Goal: Task Accomplishment & Management: Manage account settings

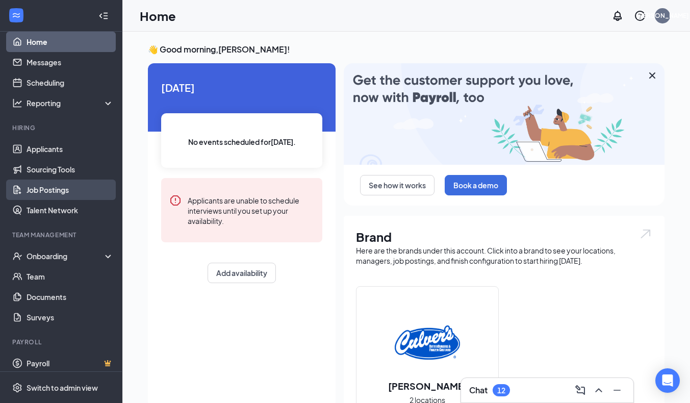
scroll to position [16, 0]
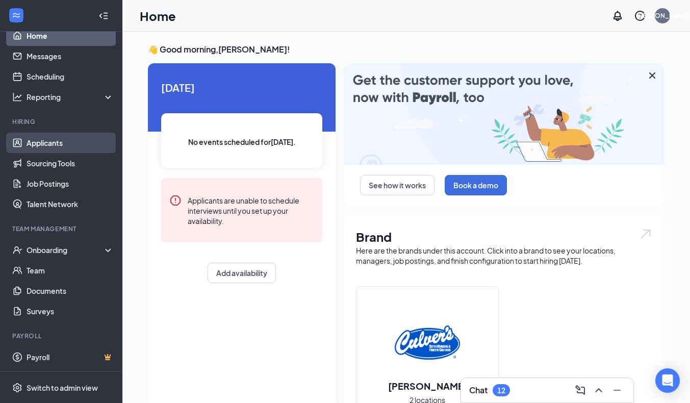
click at [38, 143] on link "Applicants" at bounding box center [70, 143] width 87 height 20
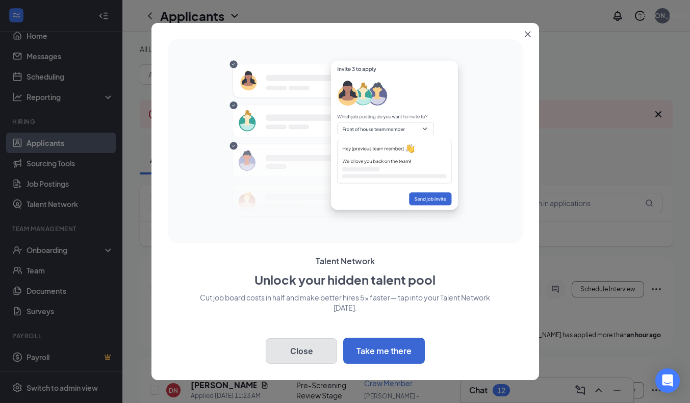
click at [316, 347] on button "Close" at bounding box center [301, 351] width 71 height 26
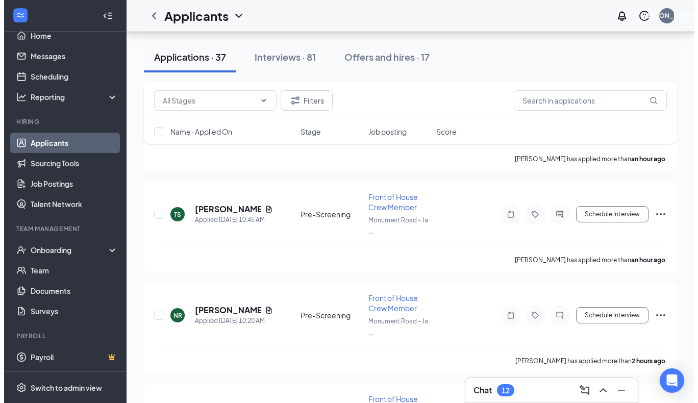
scroll to position [379, 0]
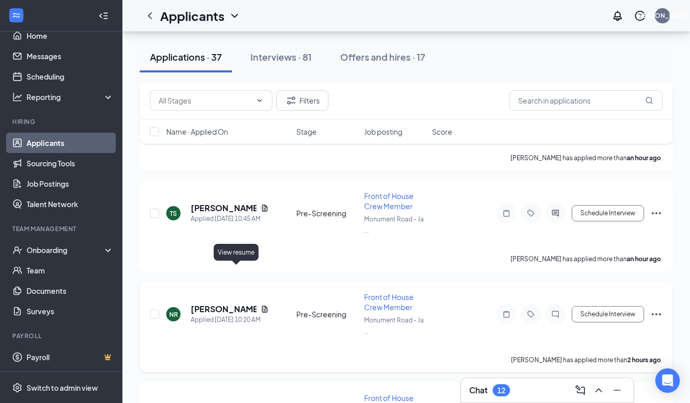
click at [261, 305] on icon "Document" at bounding box center [265, 309] width 8 height 8
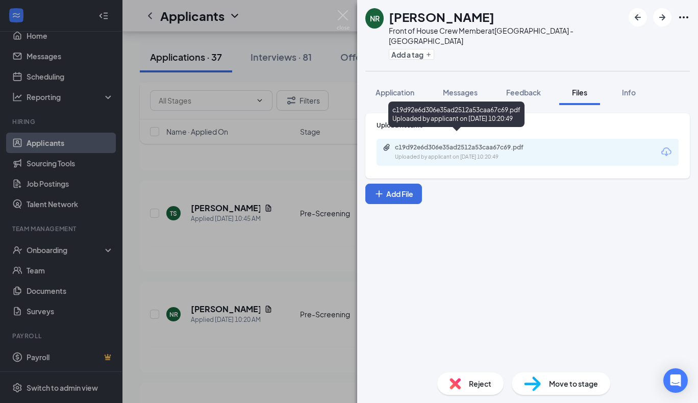
click at [465, 143] on div "c19d92e6d306e35ad2512a53caa67c69.pdf" at bounding box center [466, 147] width 143 height 8
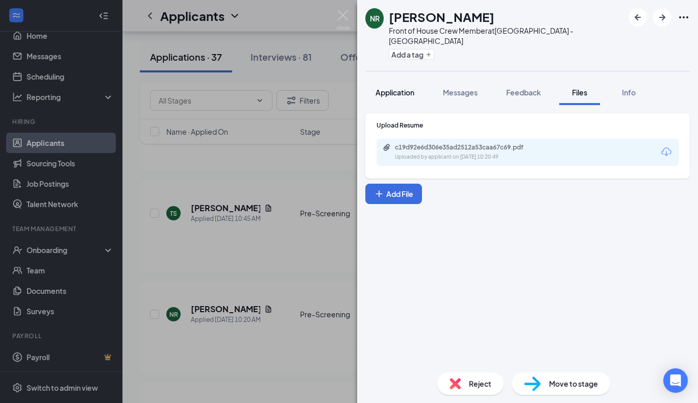
click at [409, 88] on span "Application" at bounding box center [394, 92] width 39 height 9
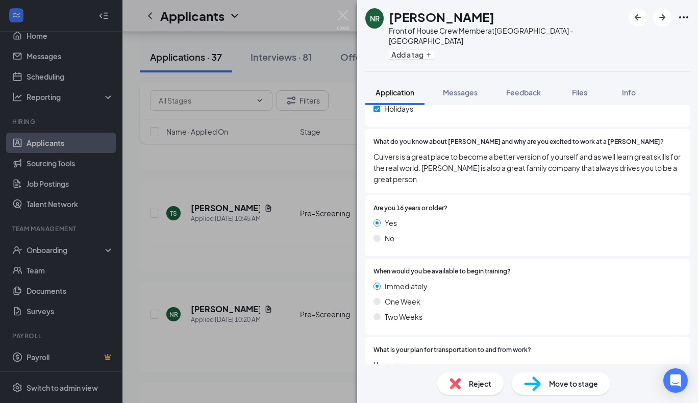
scroll to position [725, 0]
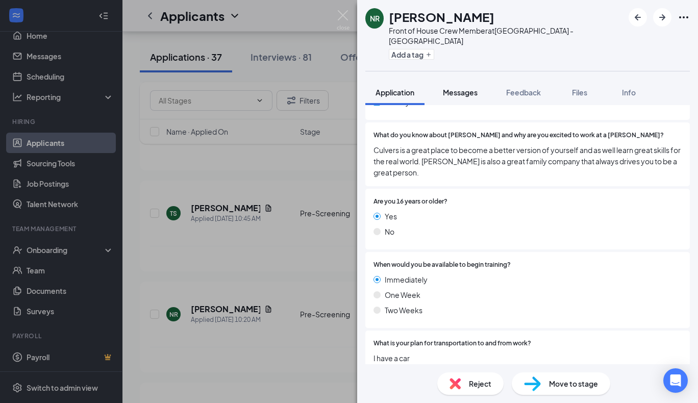
click at [466, 88] on span "Messages" at bounding box center [460, 92] width 35 height 9
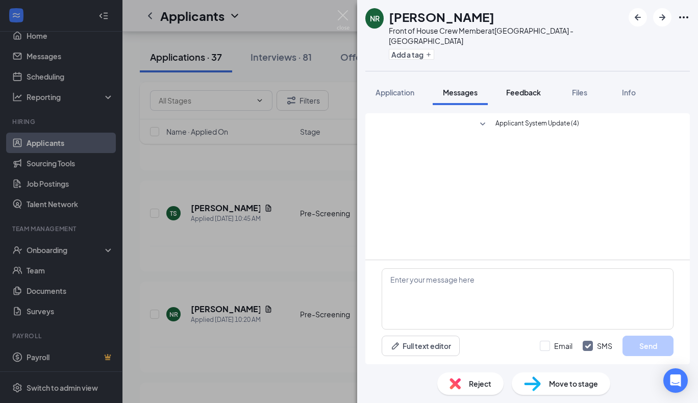
click at [523, 88] on span "Feedback" at bounding box center [523, 92] width 35 height 9
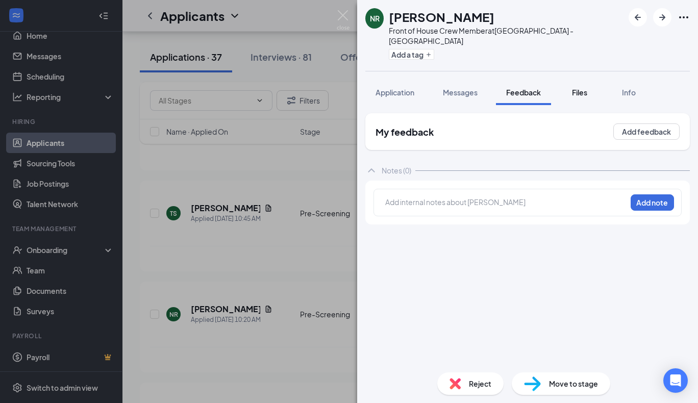
click at [585, 88] on span "Files" at bounding box center [579, 92] width 15 height 9
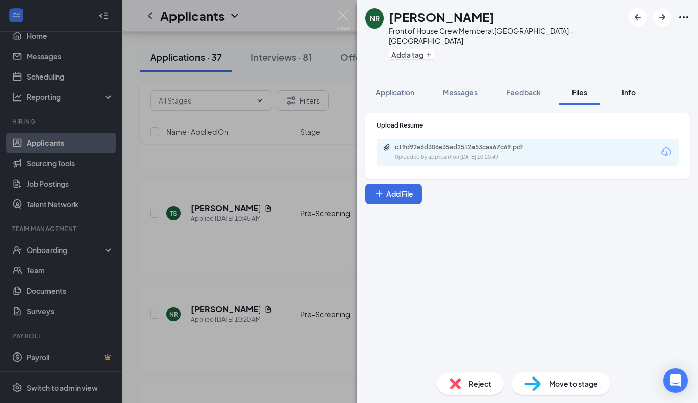
click at [621, 87] on div "Info" at bounding box center [628, 92] width 20 height 10
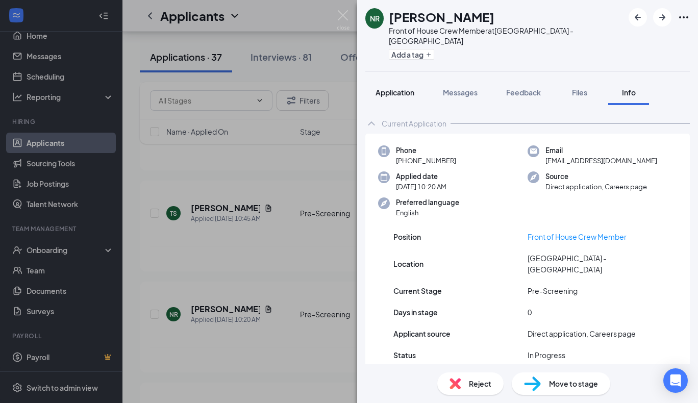
click at [387, 88] on span "Application" at bounding box center [394, 92] width 39 height 9
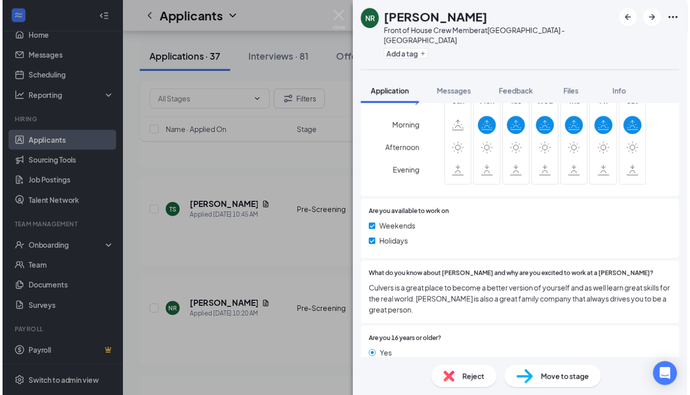
scroll to position [725, 0]
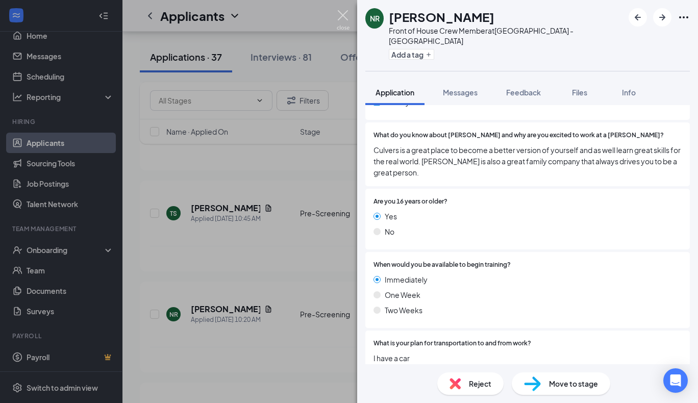
click at [347, 21] on img at bounding box center [343, 20] width 13 height 20
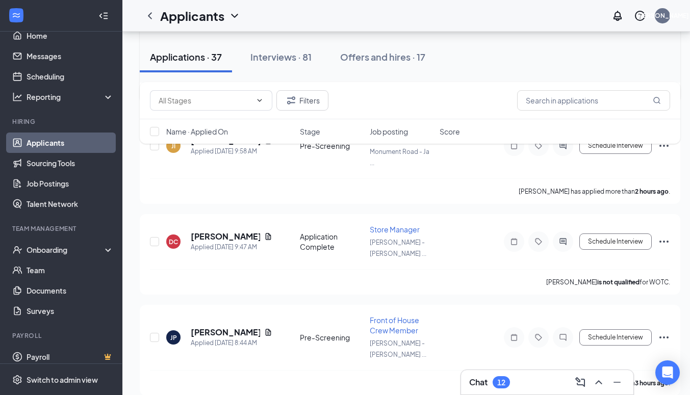
scroll to position [649, 0]
click at [276, 50] on button "Interviews · 81" at bounding box center [281, 57] width 82 height 31
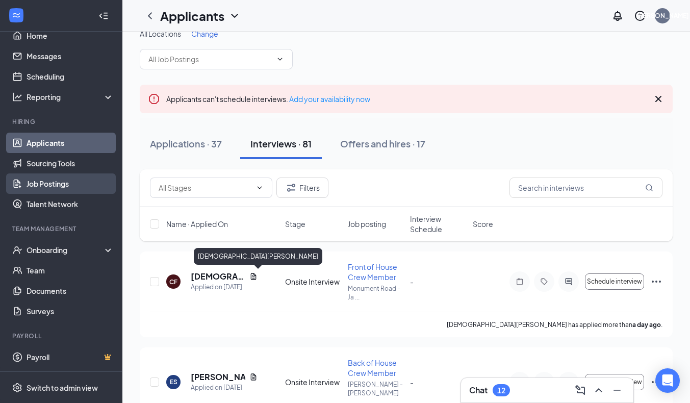
scroll to position [3, 0]
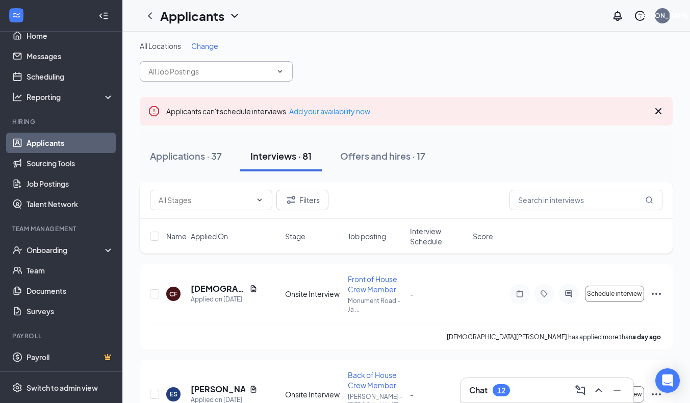
click at [269, 79] on span at bounding box center [216, 71] width 153 height 20
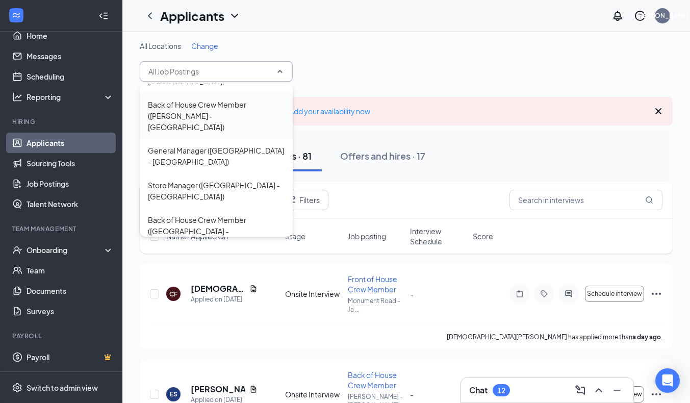
scroll to position [90, 0]
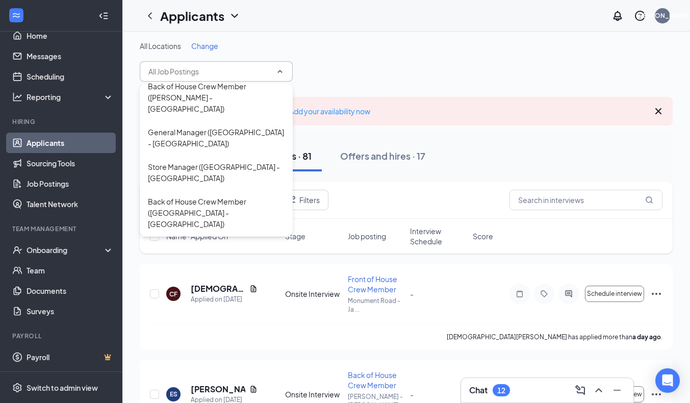
click at [215, 242] on div "Front of House Crew Member ([GEOGRAPHIC_DATA] - [GEOGRAPHIC_DATA])" at bounding box center [216, 259] width 137 height 34
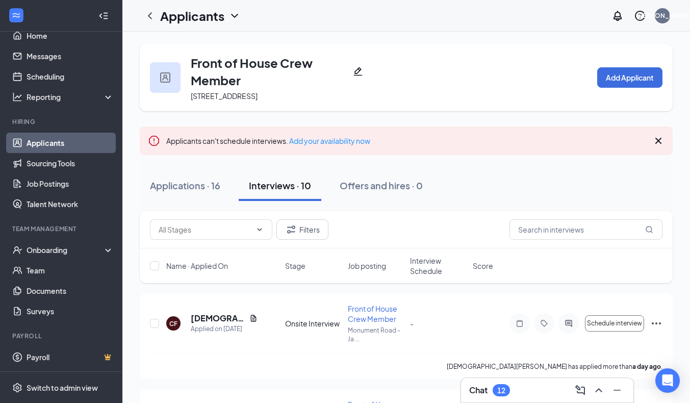
click at [235, 13] on icon "ChevronDown" at bounding box center [234, 16] width 12 height 12
click at [234, 12] on icon "ChevronDown" at bounding box center [234, 16] width 12 height 12
click at [231, 166] on div "Applications · 16 Interviews · 10 Offers and hires · 0" at bounding box center [406, 185] width 533 height 51
click at [87, 138] on link "Applicants" at bounding box center [70, 143] width 87 height 20
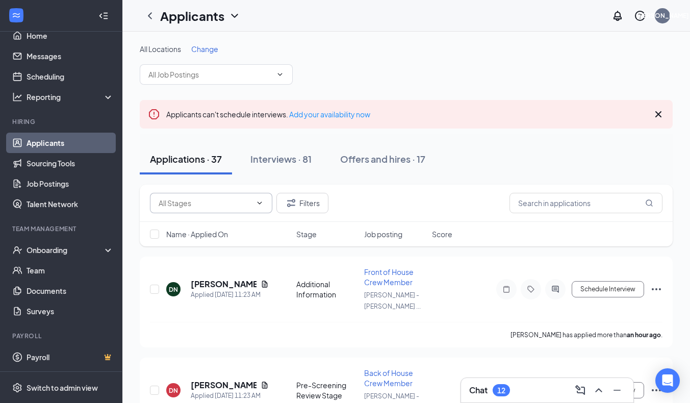
click at [213, 205] on input "text" at bounding box center [205, 202] width 93 height 11
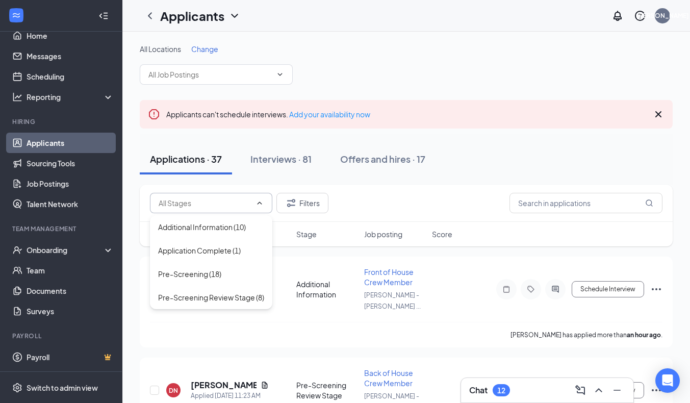
click at [213, 205] on input "text" at bounding box center [205, 202] width 93 height 11
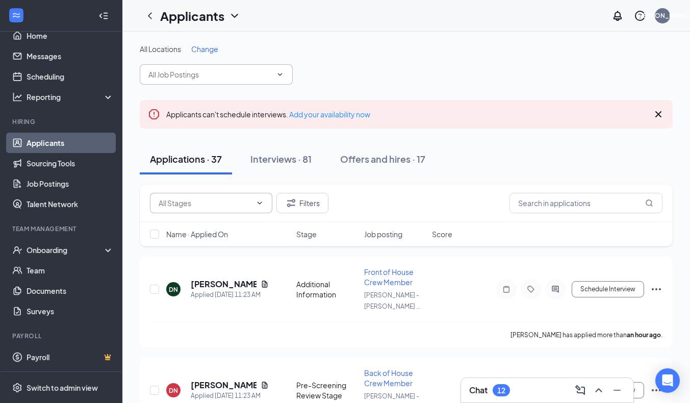
click at [256, 79] on input "text" at bounding box center [209, 74] width 123 height 11
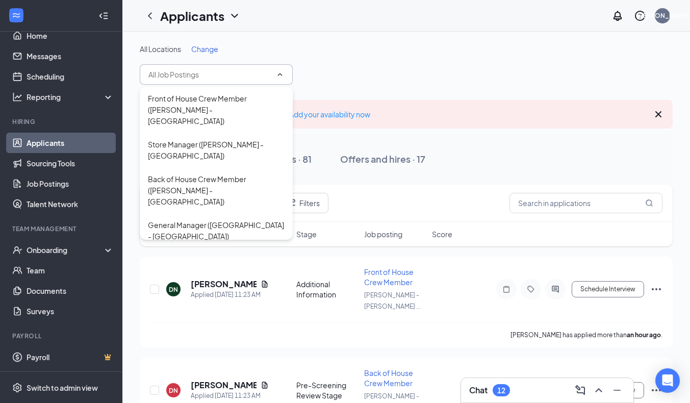
click at [256, 79] on input "text" at bounding box center [209, 74] width 123 height 11
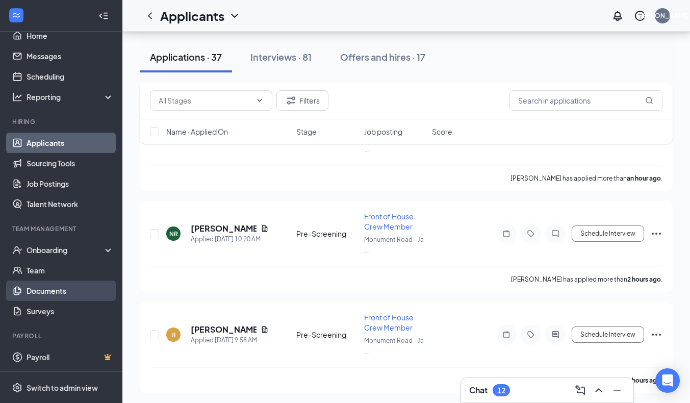
scroll to position [461, 0]
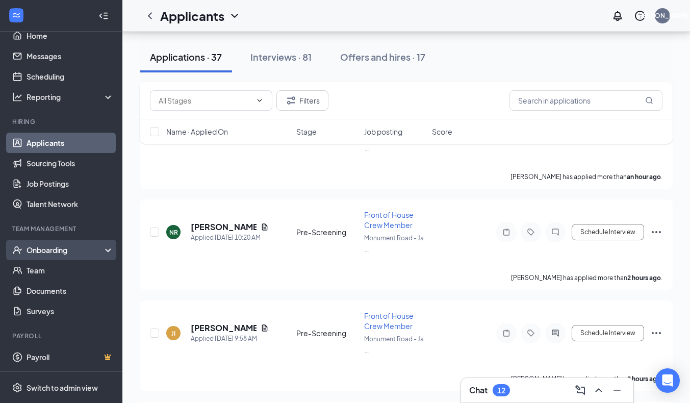
click at [48, 255] on div "Onboarding" at bounding box center [61, 250] width 122 height 20
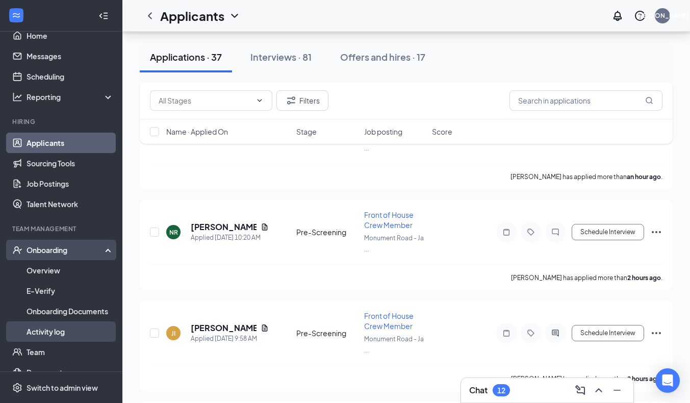
click at [45, 328] on link "Activity log" at bounding box center [70, 331] width 87 height 20
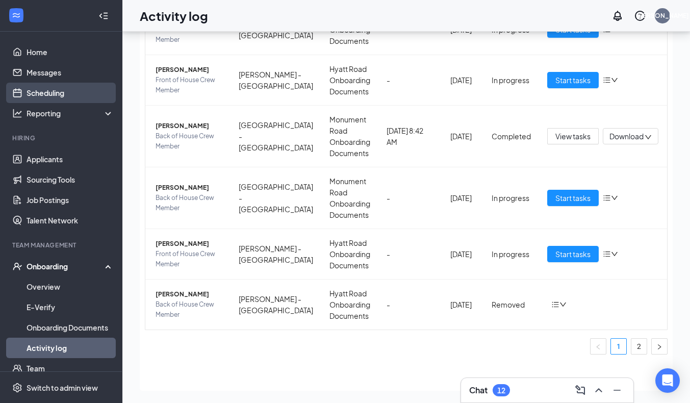
click at [53, 89] on link "Scheduling" at bounding box center [70, 93] width 87 height 20
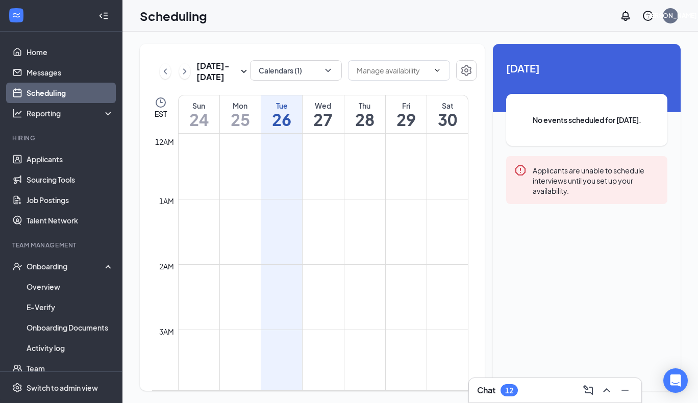
scroll to position [501, 0]
click at [335, 75] on button "Calendars (1)" at bounding box center [296, 70] width 92 height 20
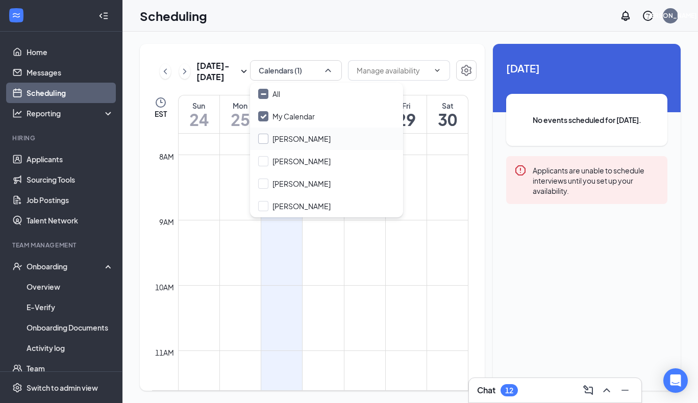
click at [264, 141] on input "[PERSON_NAME]" at bounding box center [294, 139] width 72 height 10
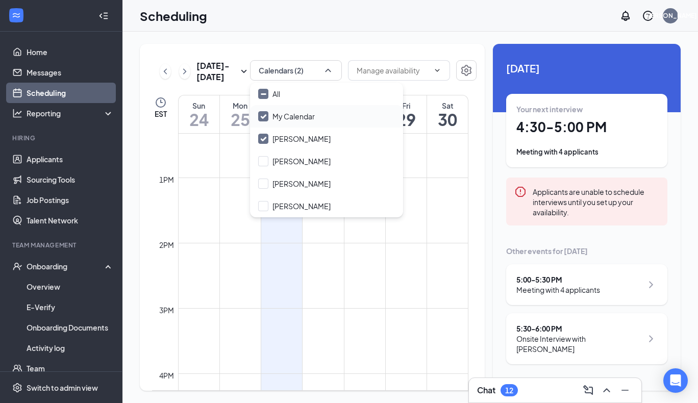
scroll to position [804, 0]
click at [264, 135] on input "[PERSON_NAME]" at bounding box center [294, 139] width 72 height 10
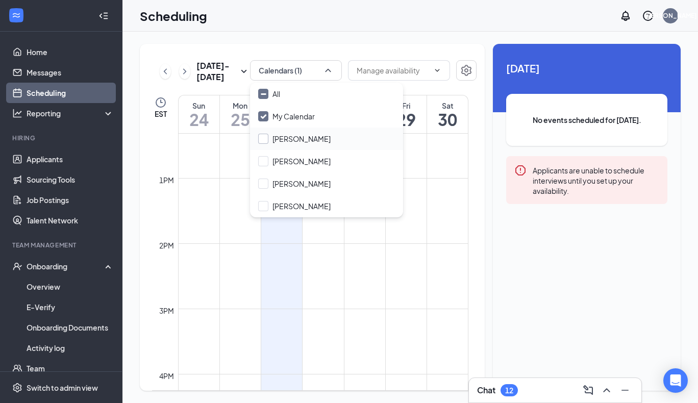
checkbox input "false"
click at [265, 156] on input "[PERSON_NAME]" at bounding box center [294, 161] width 72 height 10
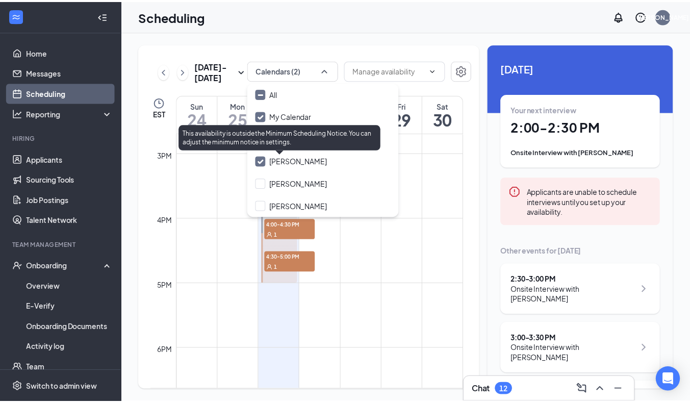
scroll to position [999, 0]
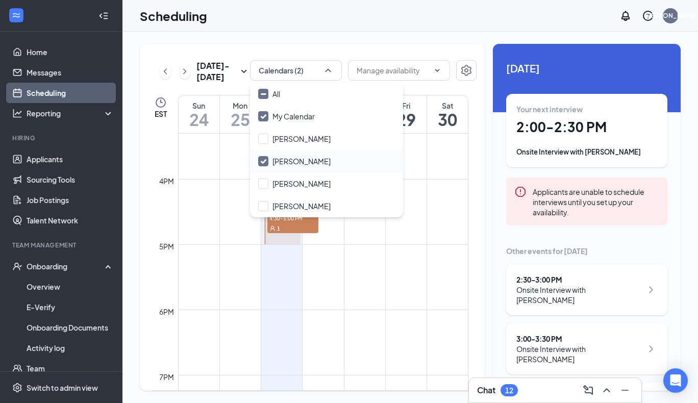
click at [264, 159] on input "[PERSON_NAME]" at bounding box center [294, 161] width 72 height 10
checkbox input "false"
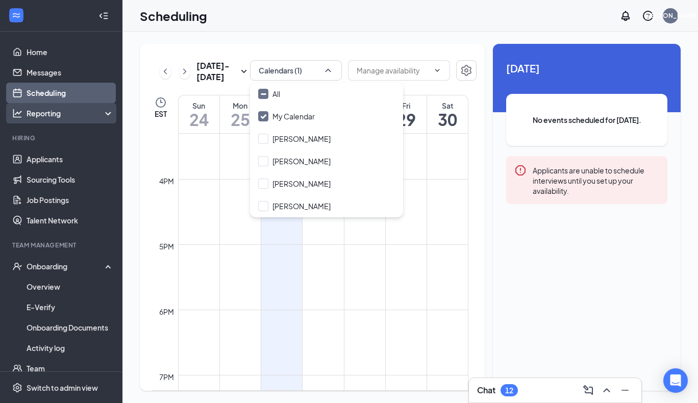
click at [69, 108] on div "Reporting" at bounding box center [61, 113] width 122 height 20
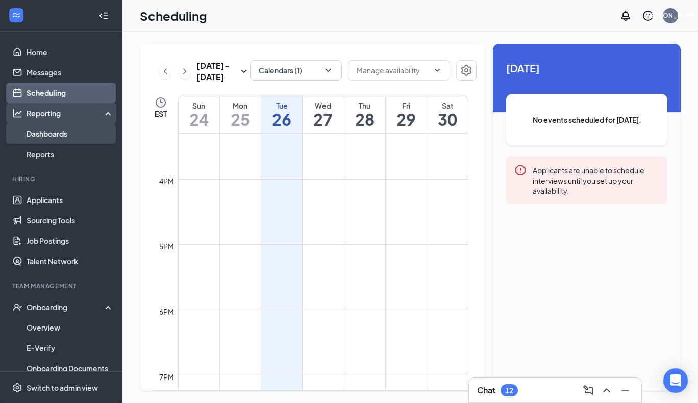
click at [62, 132] on link "Dashboards" at bounding box center [70, 133] width 87 height 20
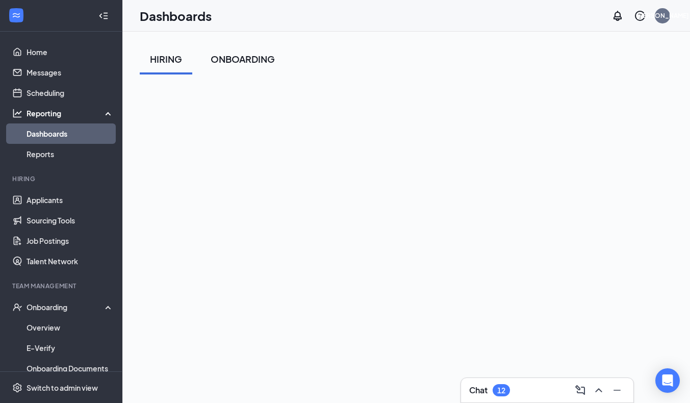
click at [245, 61] on div "ONBOARDING" at bounding box center [243, 59] width 64 height 13
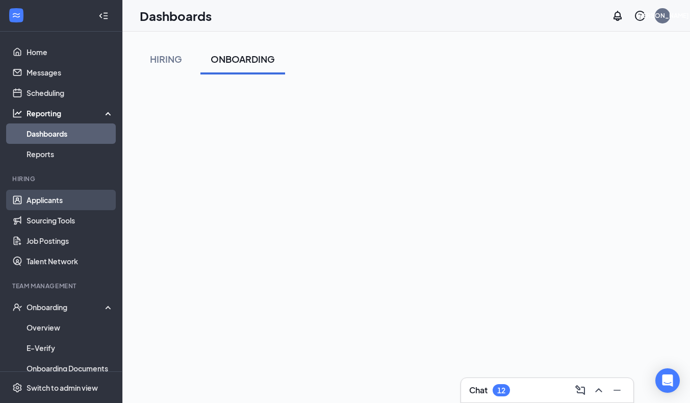
click at [43, 203] on link "Applicants" at bounding box center [70, 200] width 87 height 20
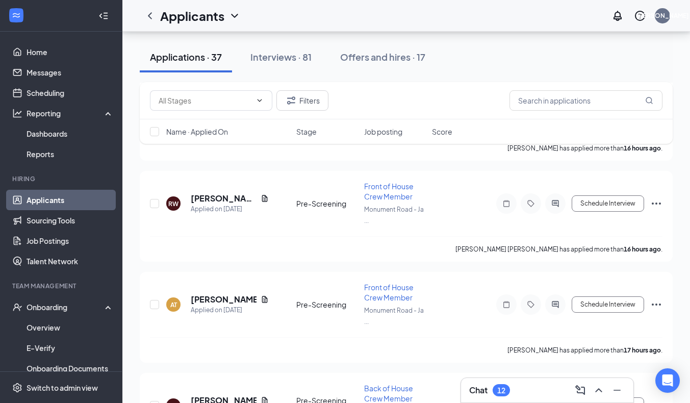
scroll to position [3326, 0]
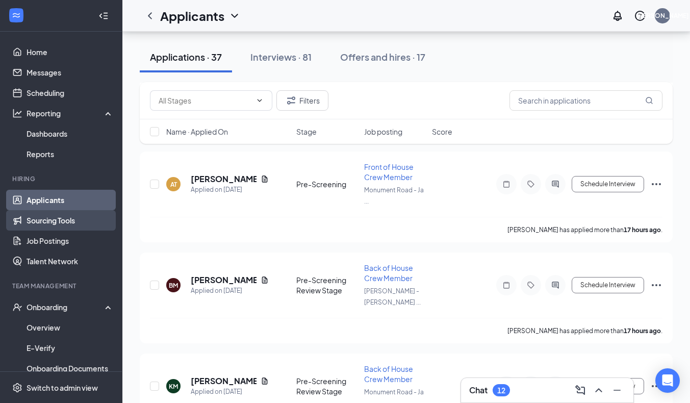
click at [27, 222] on link "Sourcing Tools" at bounding box center [70, 220] width 87 height 20
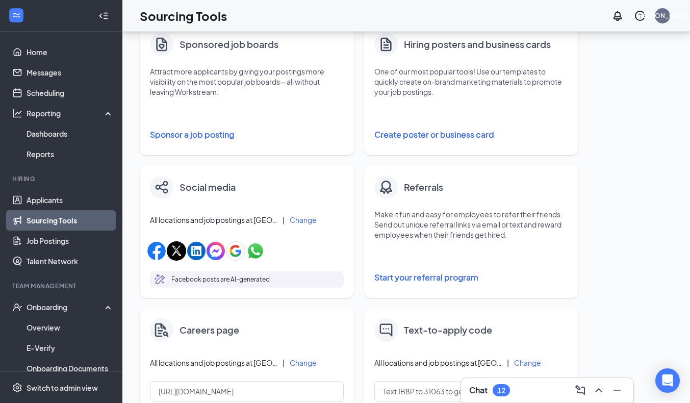
scroll to position [394, 0]
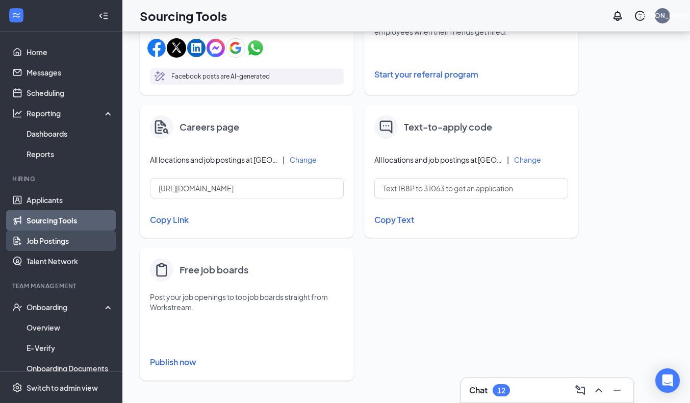
click at [52, 240] on link "Job Postings" at bounding box center [70, 241] width 87 height 20
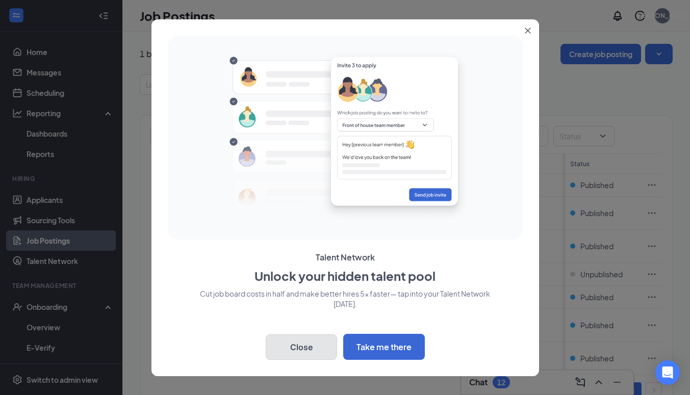
click at [322, 348] on button "Close" at bounding box center [301, 348] width 71 height 26
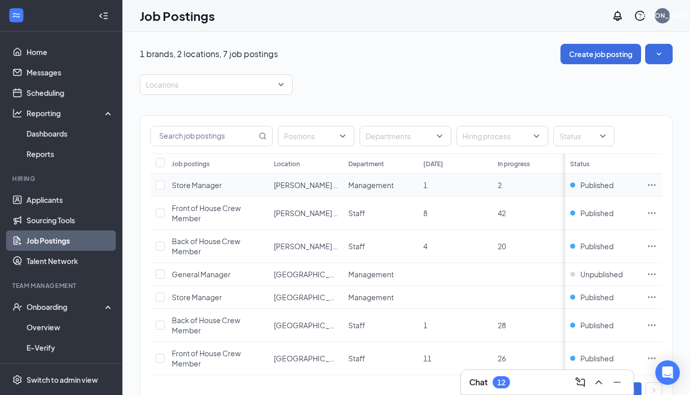
click at [258, 189] on td "Store Manager" at bounding box center [218, 185] width 102 height 23
click at [39, 200] on link "Applicants" at bounding box center [70, 200] width 87 height 20
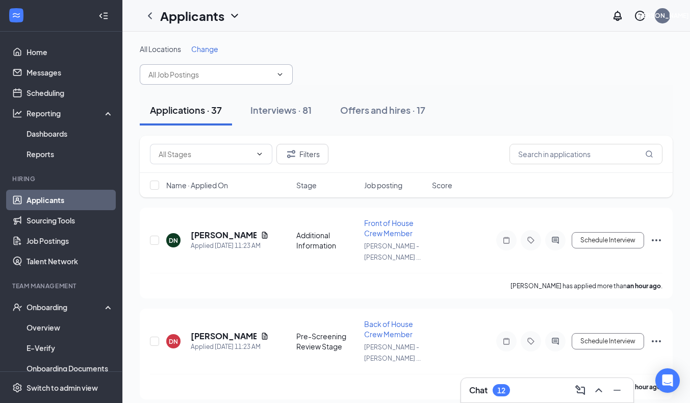
click at [268, 77] on input "text" at bounding box center [209, 74] width 123 height 11
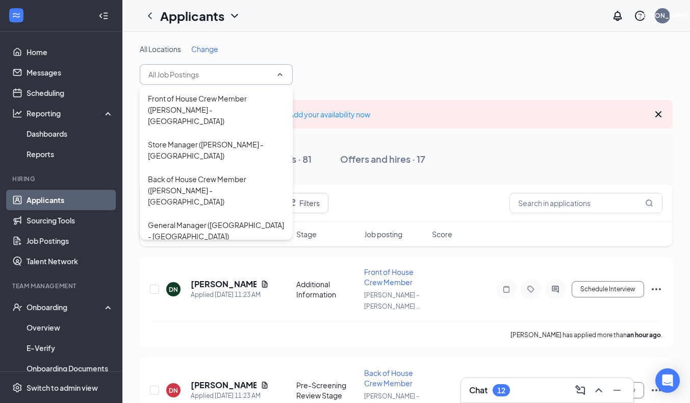
click at [268, 77] on input "text" at bounding box center [209, 74] width 123 height 11
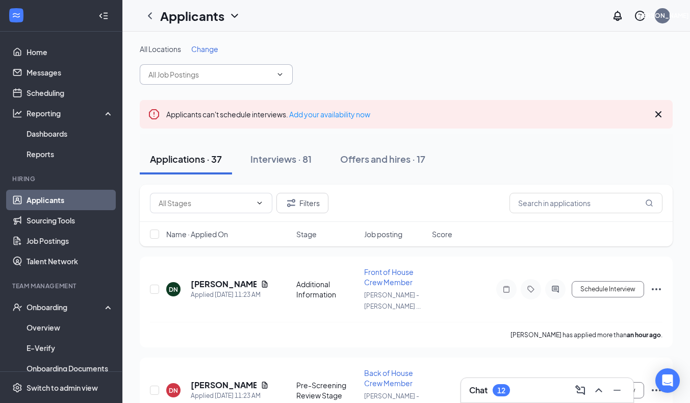
click at [268, 77] on input "text" at bounding box center [209, 74] width 123 height 11
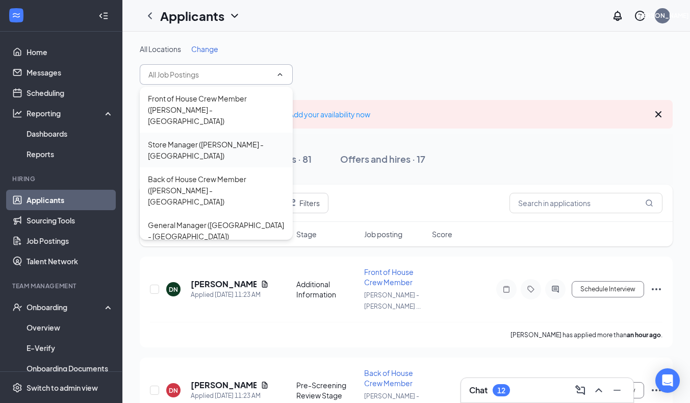
click at [227, 139] on div "Store Manager ([PERSON_NAME] - [GEOGRAPHIC_DATA])" at bounding box center [216, 150] width 137 height 22
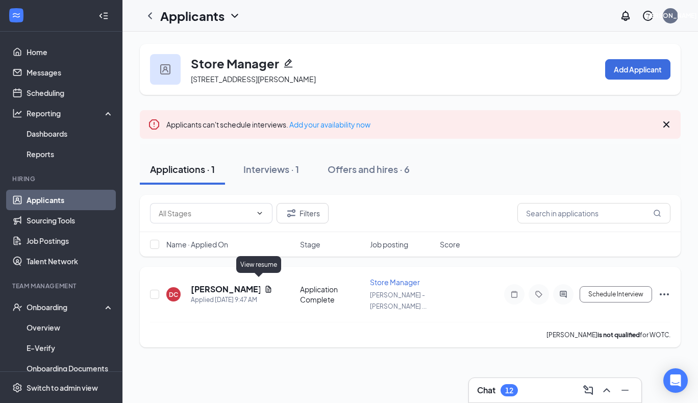
click at [266, 286] on icon "Document" at bounding box center [269, 289] width 6 height 7
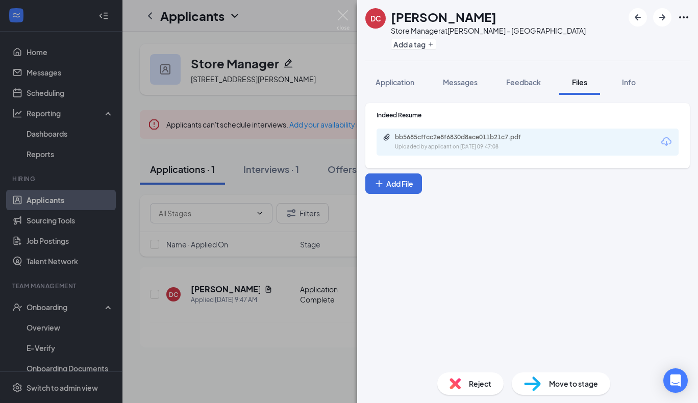
click at [556, 145] on div "bb5685cffcc2e8f6830d8ace011b21c7.pdf Uploaded by applicant on [DATE] 09:47:08" at bounding box center [527, 142] width 302 height 27
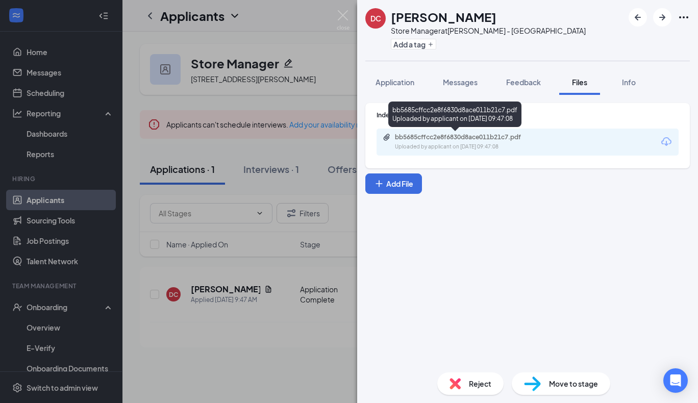
click at [504, 136] on div "bb5685cffcc2e8f6830d8ace011b21c7.pdf" at bounding box center [466, 137] width 143 height 8
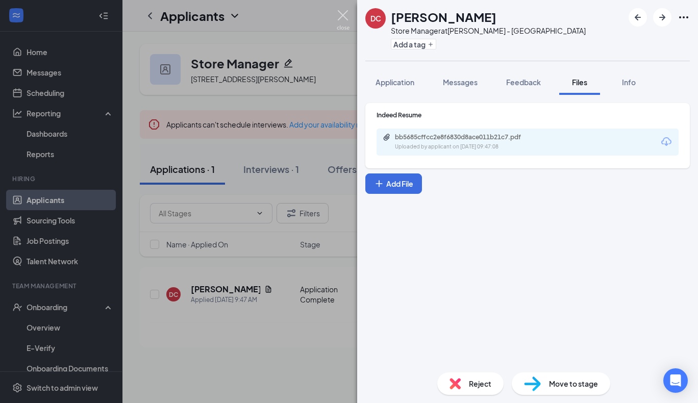
click at [342, 14] on img at bounding box center [343, 20] width 13 height 20
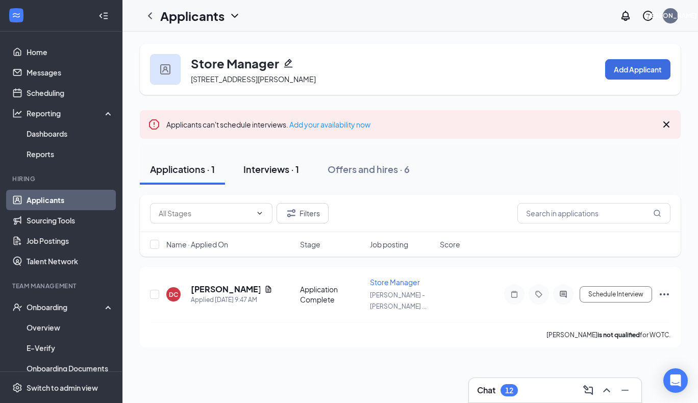
click at [273, 166] on div "Interviews · 1" at bounding box center [271, 169] width 56 height 13
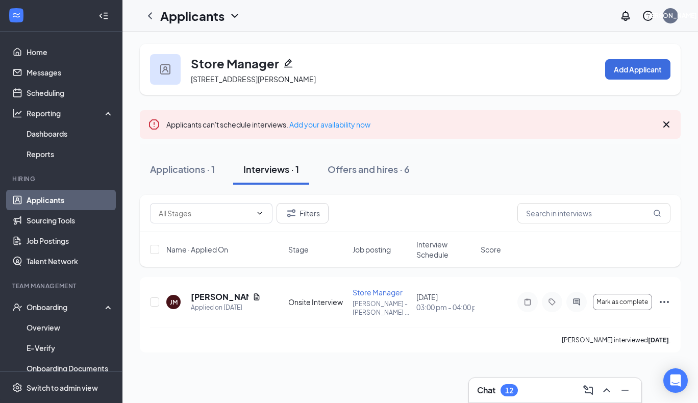
click at [61, 200] on link "Applicants" at bounding box center [70, 200] width 87 height 20
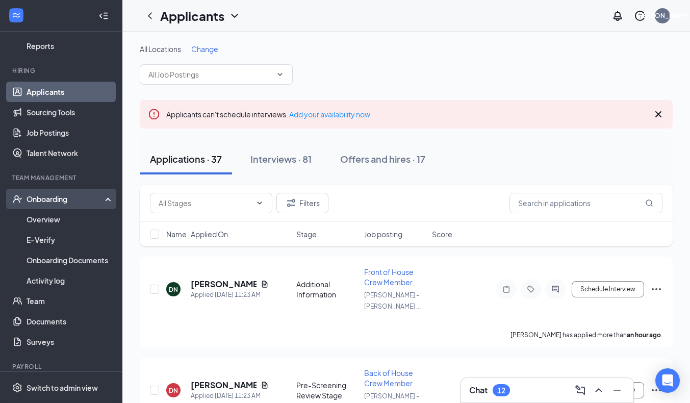
scroll to position [117, 0]
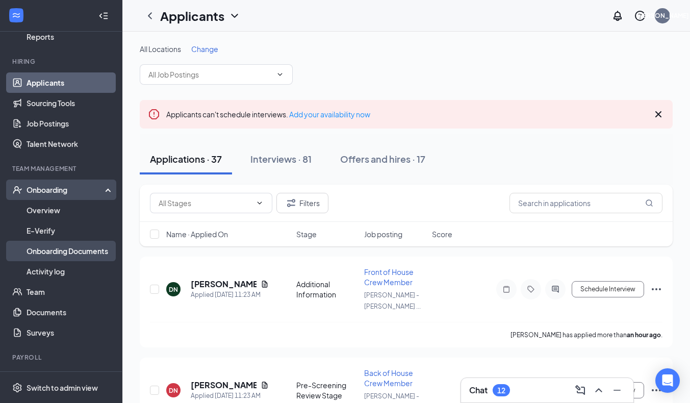
click at [71, 257] on link "Onboarding Documents" at bounding box center [70, 251] width 87 height 20
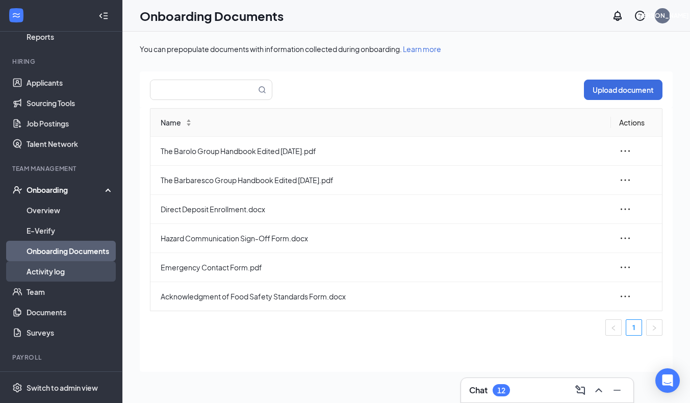
click at [67, 274] on link "Activity log" at bounding box center [70, 271] width 87 height 20
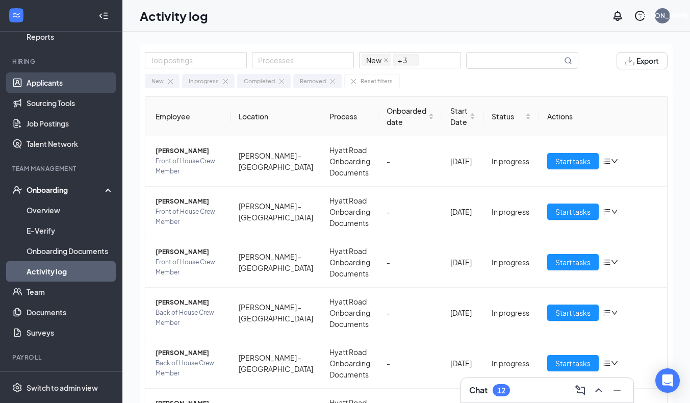
click at [42, 87] on link "Applicants" at bounding box center [70, 82] width 87 height 20
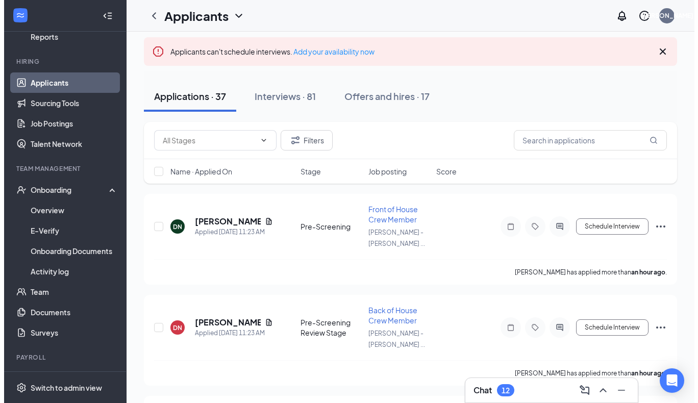
scroll to position [86, 0]
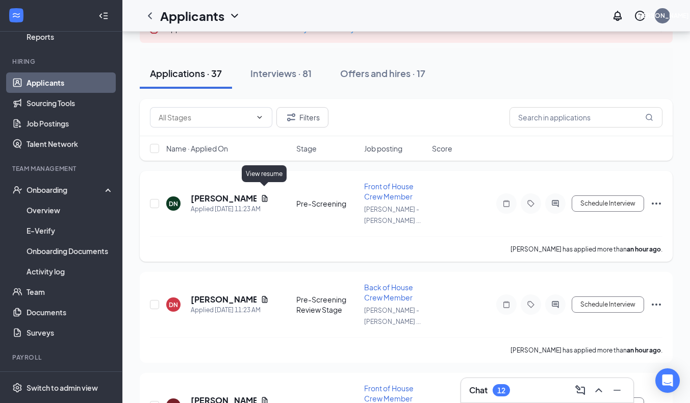
click at [268, 194] on icon "Document" at bounding box center [265, 198] width 8 height 8
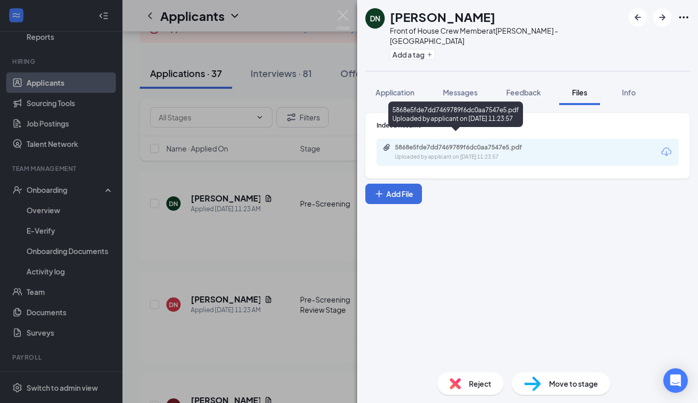
click at [476, 143] on div "5868e5fde7dd7469789f6dc0aa7547e5.pdf" at bounding box center [466, 147] width 143 height 8
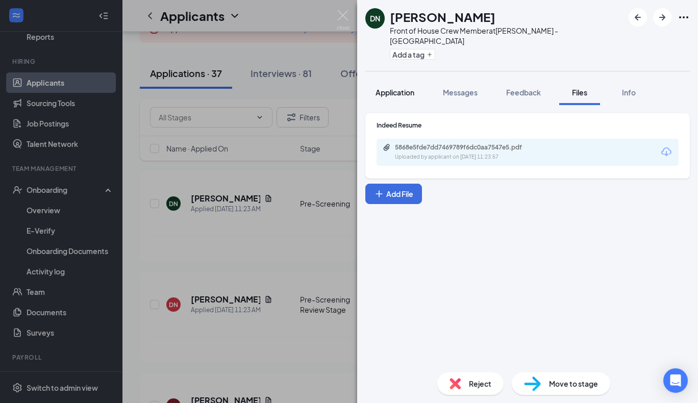
click at [387, 90] on button "Application" at bounding box center [394, 93] width 59 height 26
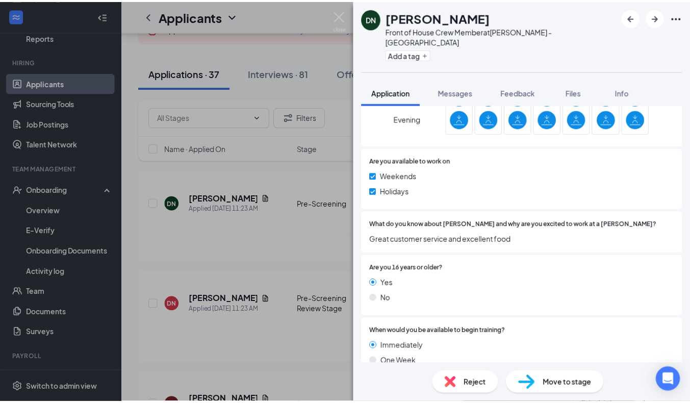
scroll to position [731, 0]
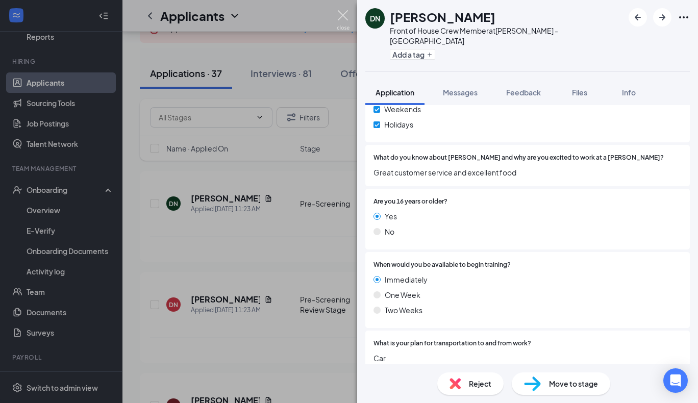
click at [343, 18] on img at bounding box center [343, 20] width 13 height 20
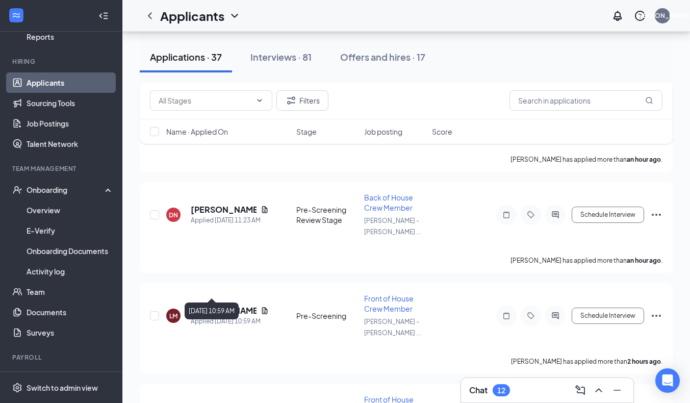
scroll to position [203, 0]
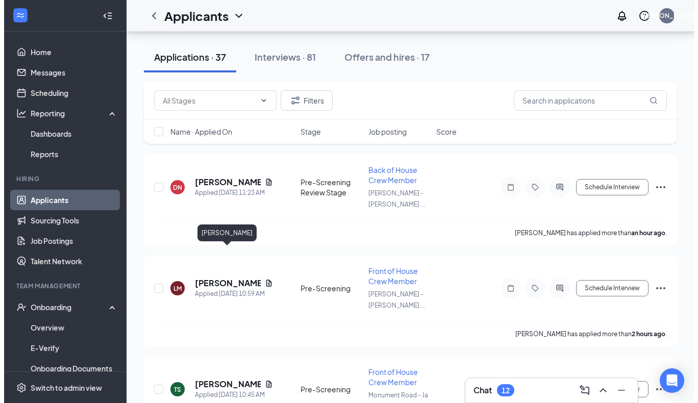
scroll to position [117, 0]
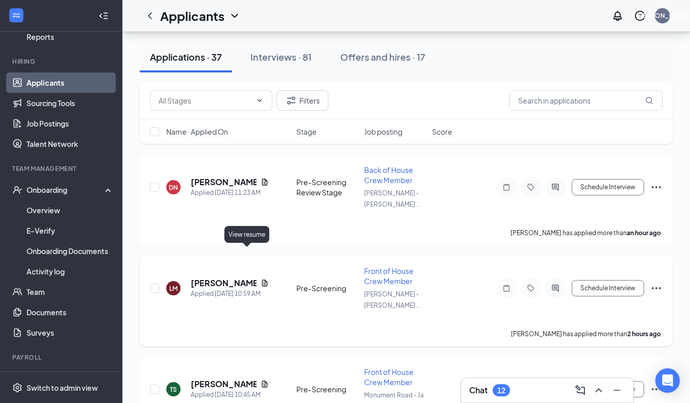
click at [261, 279] on icon "Document" at bounding box center [265, 283] width 8 height 8
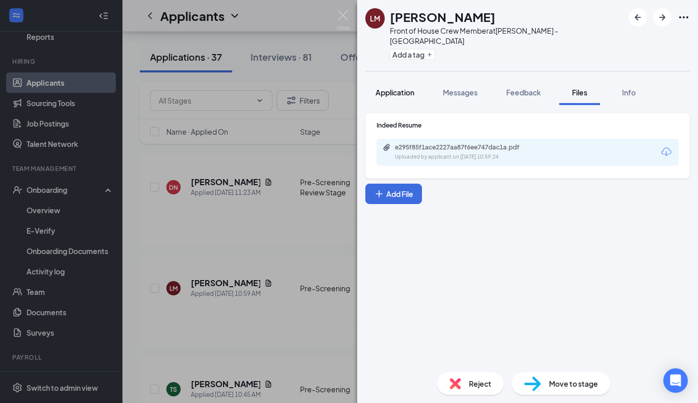
click at [411, 88] on span "Application" at bounding box center [394, 92] width 39 height 9
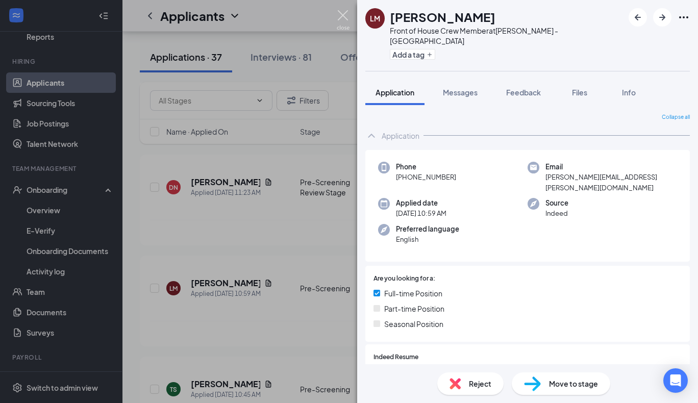
click at [342, 17] on img at bounding box center [343, 20] width 13 height 20
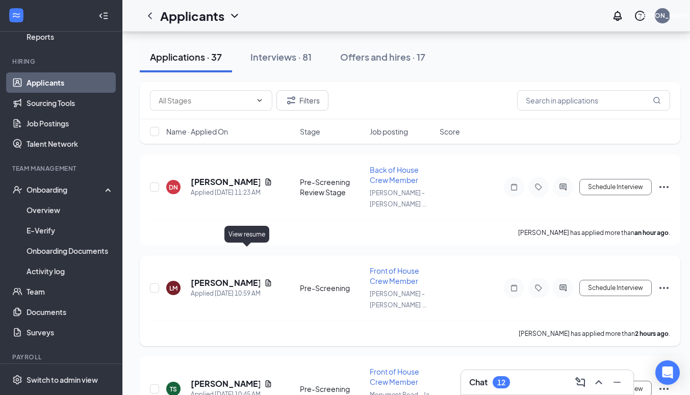
click at [266, 279] on icon "Document" at bounding box center [269, 282] width 6 height 7
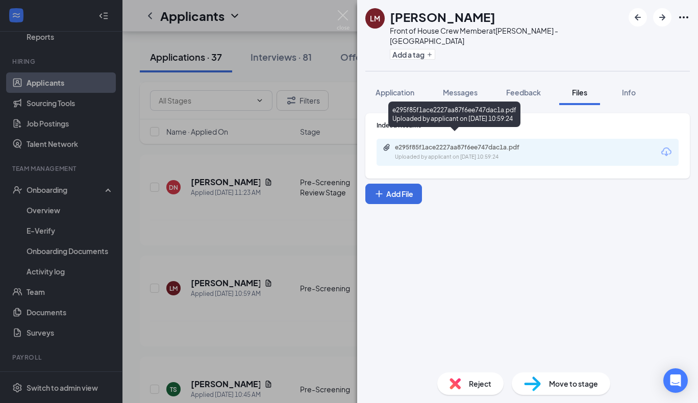
click at [445, 143] on div "e295f85f1ace2227aa87f6ee747dac1a.pdf" at bounding box center [466, 147] width 143 height 8
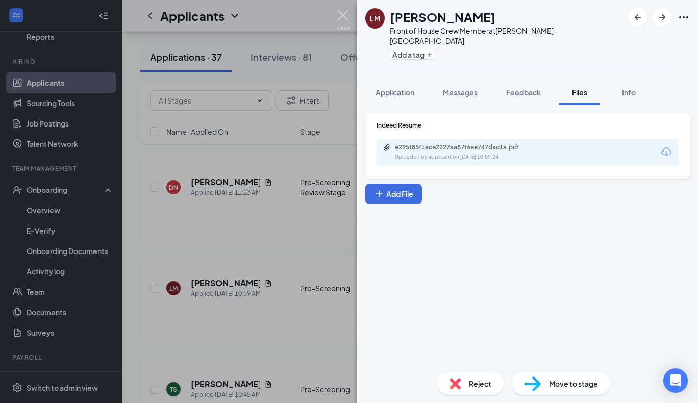
click at [341, 16] on img at bounding box center [343, 20] width 13 height 20
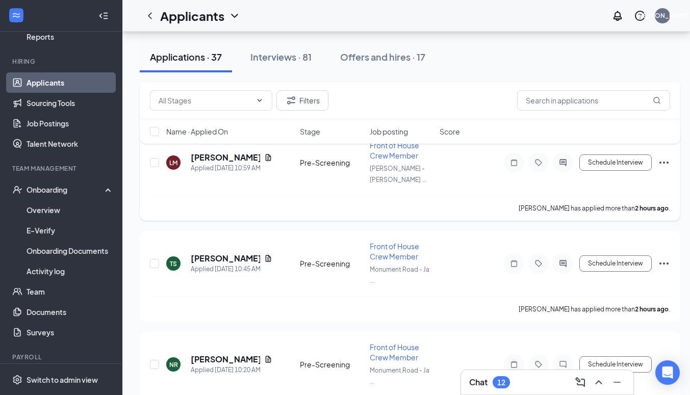
scroll to position [329, 0]
click at [266, 254] on icon "Document" at bounding box center [269, 257] width 6 height 7
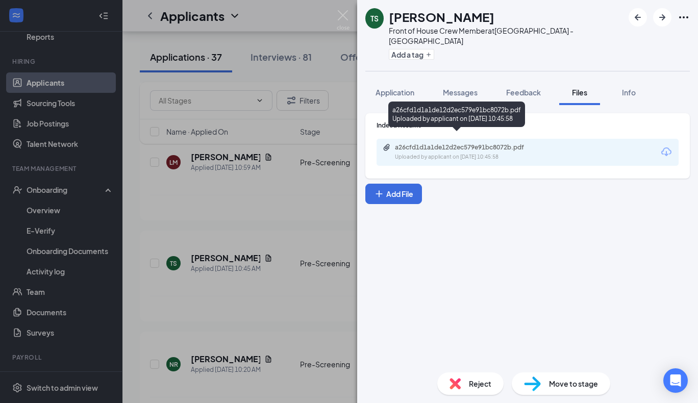
click at [450, 143] on div "a26cfd1d1a1de12d2ec579e91bc8072b.pdf" at bounding box center [466, 147] width 143 height 8
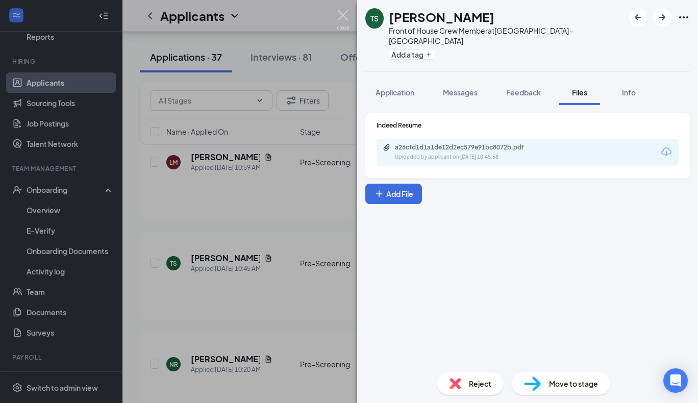
click at [347, 17] on img at bounding box center [343, 20] width 13 height 20
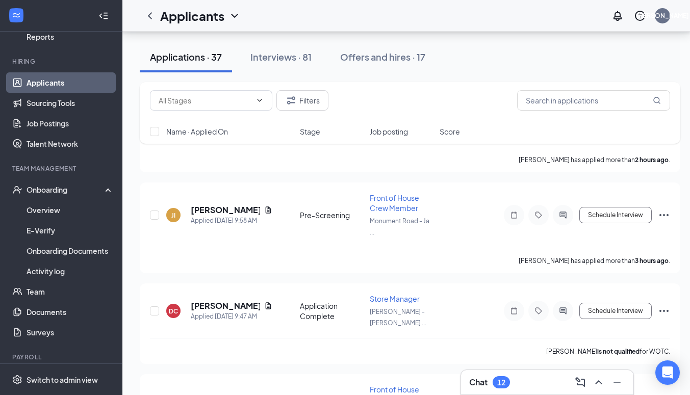
scroll to position [579, 0]
